Goal: Task Accomplishment & Management: Use online tool/utility

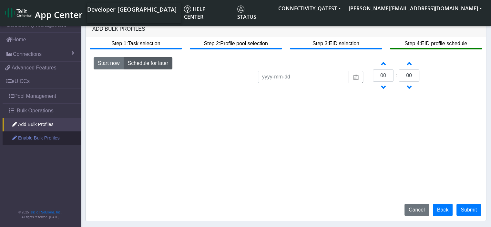
click at [34, 137] on link "Enable Bulk Profiles" at bounding box center [42, 138] width 78 height 14
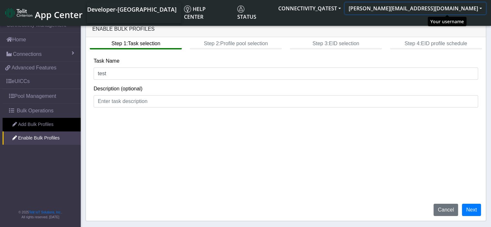
click at [478, 7] on button "[PERSON_NAME][EMAIL_ADDRESS][DOMAIN_NAME]" at bounding box center [415, 9] width 141 height 12
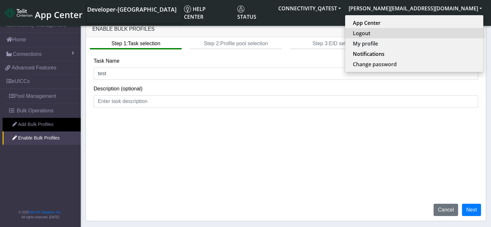
click at [433, 32] on button "Logout" at bounding box center [414, 33] width 138 height 10
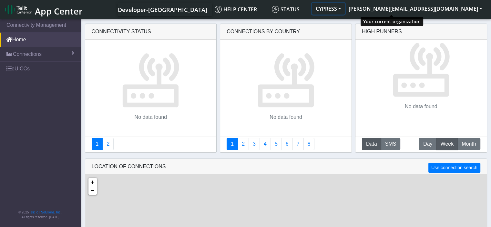
click at [345, 7] on button "CYPRESS" at bounding box center [328, 9] width 33 height 12
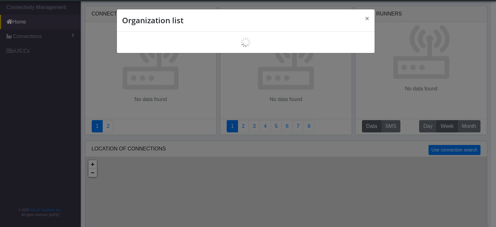
scroll to position [2, 0]
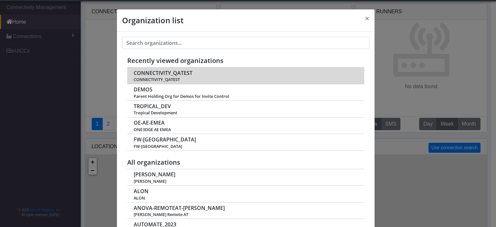
click at [155, 72] on span "CONNECTIVITY_QATEST" at bounding box center [163, 73] width 59 height 6
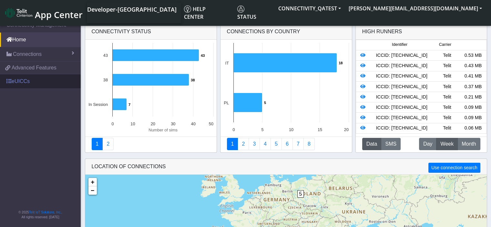
click at [16, 79] on link "eUICCs" at bounding box center [40, 81] width 81 height 14
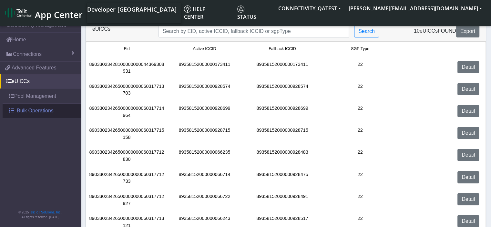
click at [32, 108] on span "Bulk Operations" at bounding box center [35, 111] width 37 height 8
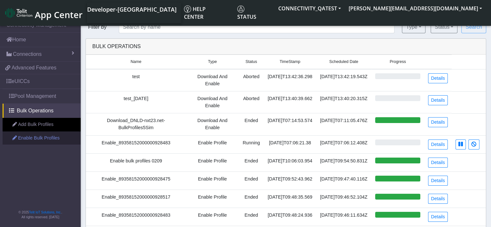
click at [36, 135] on link "Enable Bulk Profiles" at bounding box center [42, 138] width 78 height 14
